Goal: Task Accomplishment & Management: Manage account settings

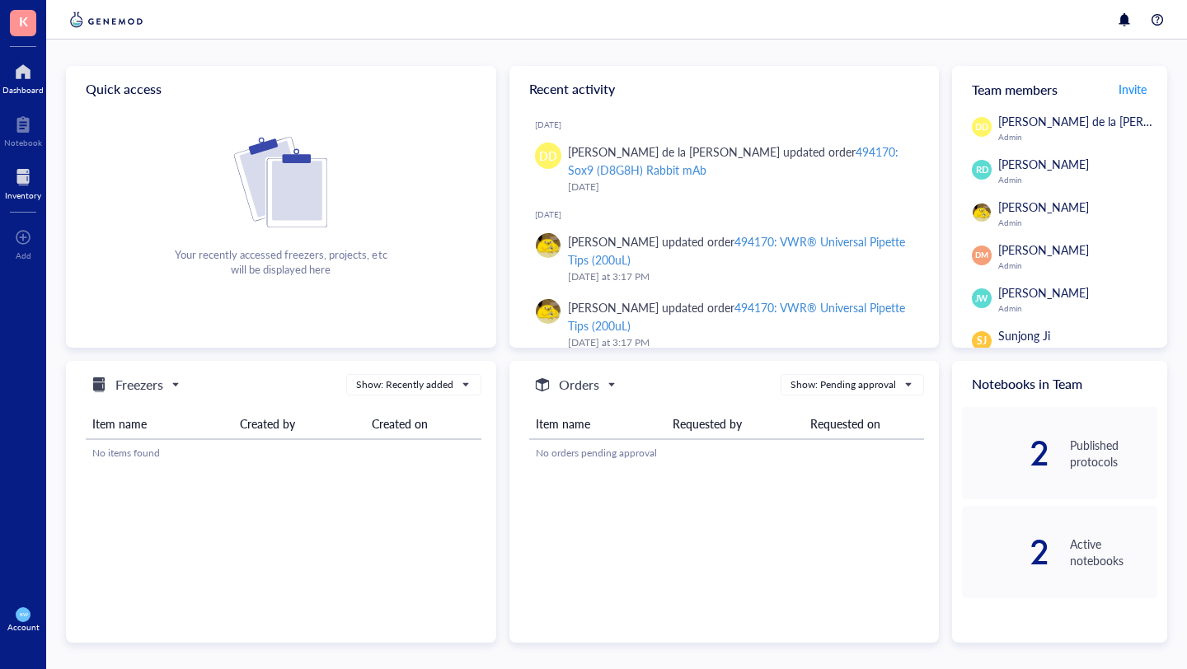
click at [19, 175] on div at bounding box center [23, 177] width 36 height 26
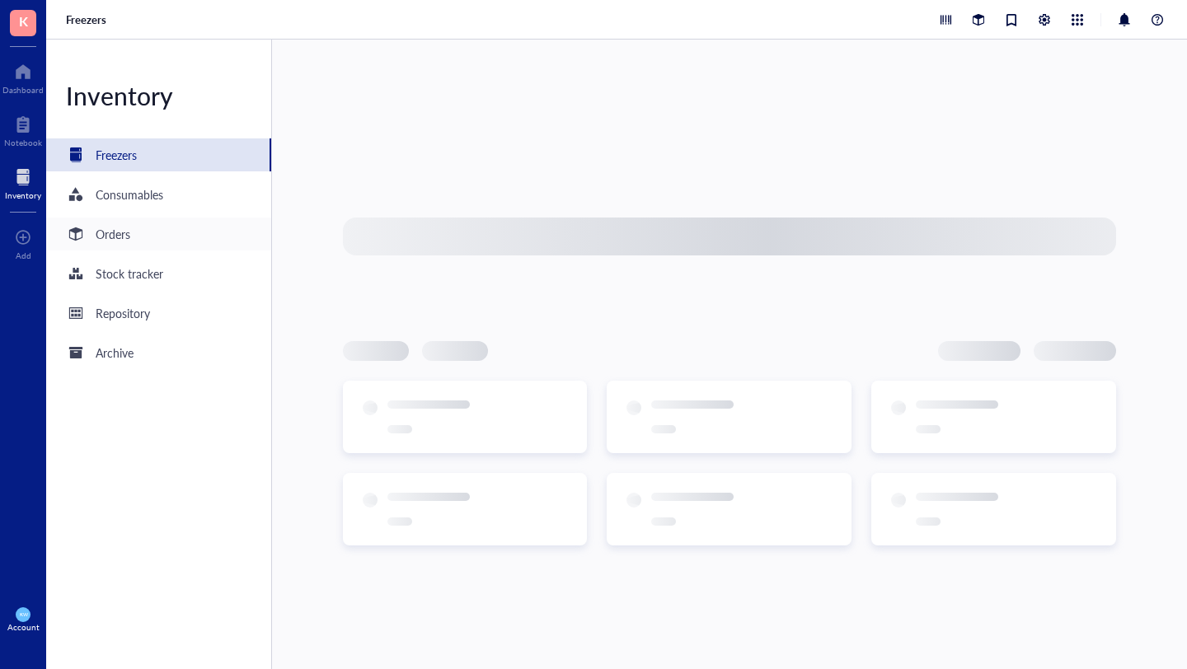
click at [96, 233] on div "Orders" at bounding box center [113, 234] width 35 height 18
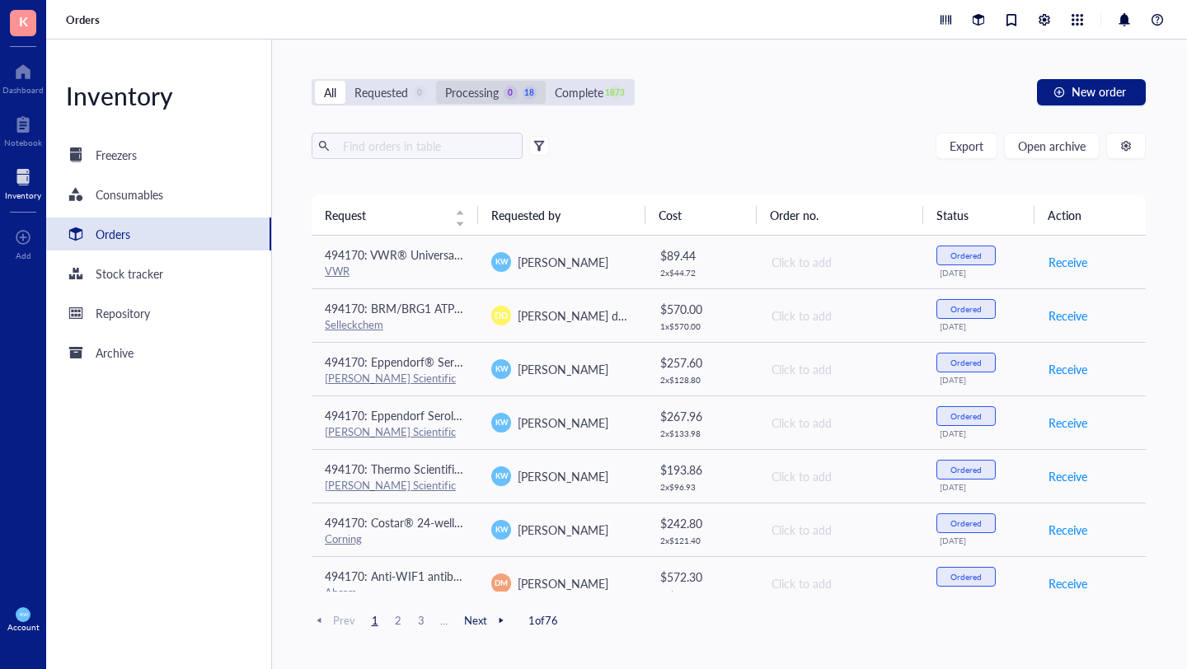
click at [503, 91] on div "Processing 0 18" at bounding box center [491, 92] width 92 height 18
click at [436, 81] on input "Processing 0 18" at bounding box center [436, 81] width 0 height 0
